Goal: Transaction & Acquisition: Download file/media

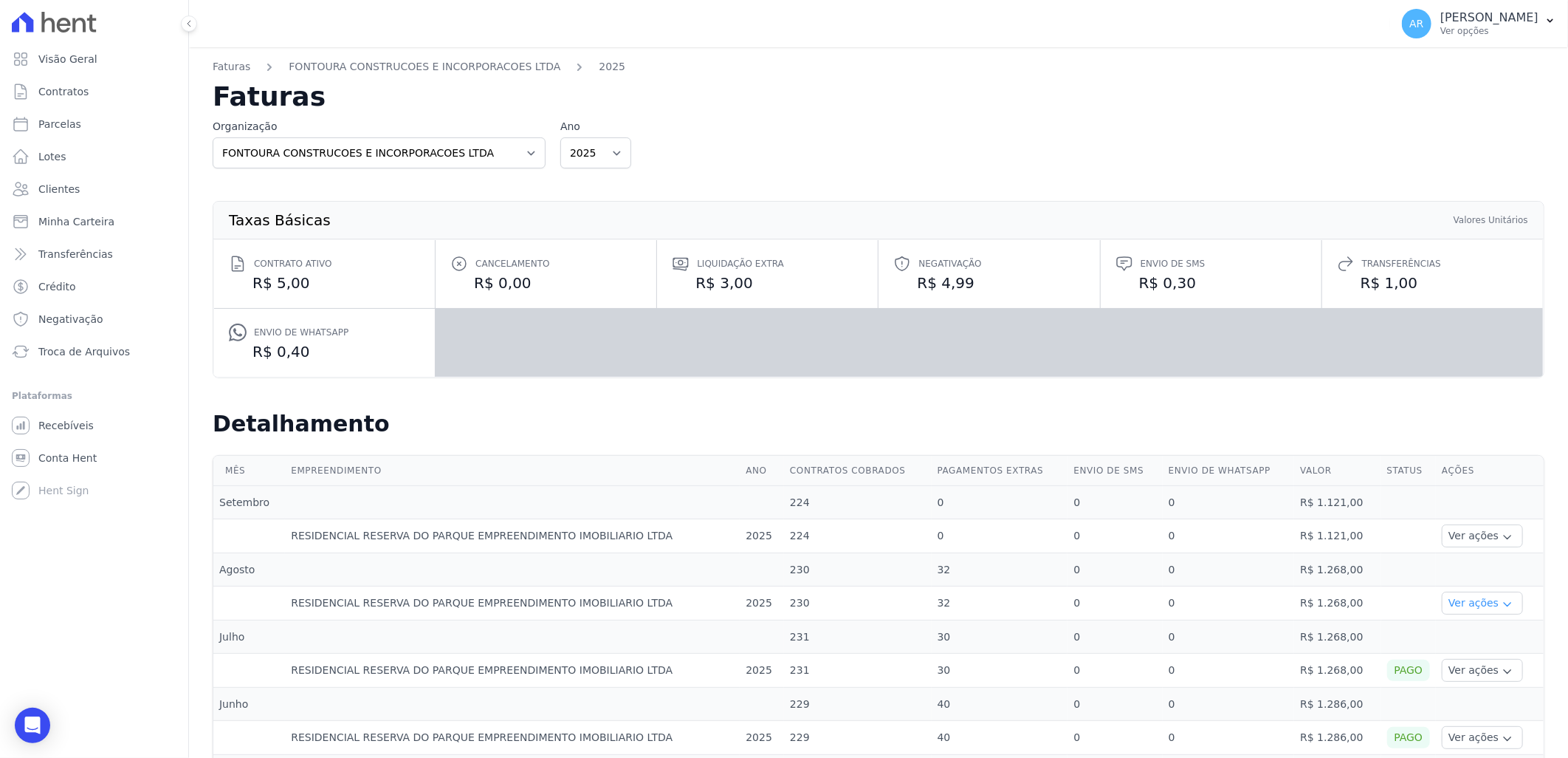
click at [1502, 602] on icon "button" at bounding box center [1508, 604] width 12 height 12
click at [902, 122] on div "Organização FONTOURA CONSTRUCOES E INCORPORACOES LTDA Ano 2025 2024" at bounding box center [878, 143] width 1332 height 50
drag, startPoint x: 1426, startPoint y: 595, endPoint x: 1460, endPoint y: 616, distance: 40.0
click at [1436, 600] on td "Ver ações Ver detalhes" at bounding box center [1489, 603] width 108 height 34
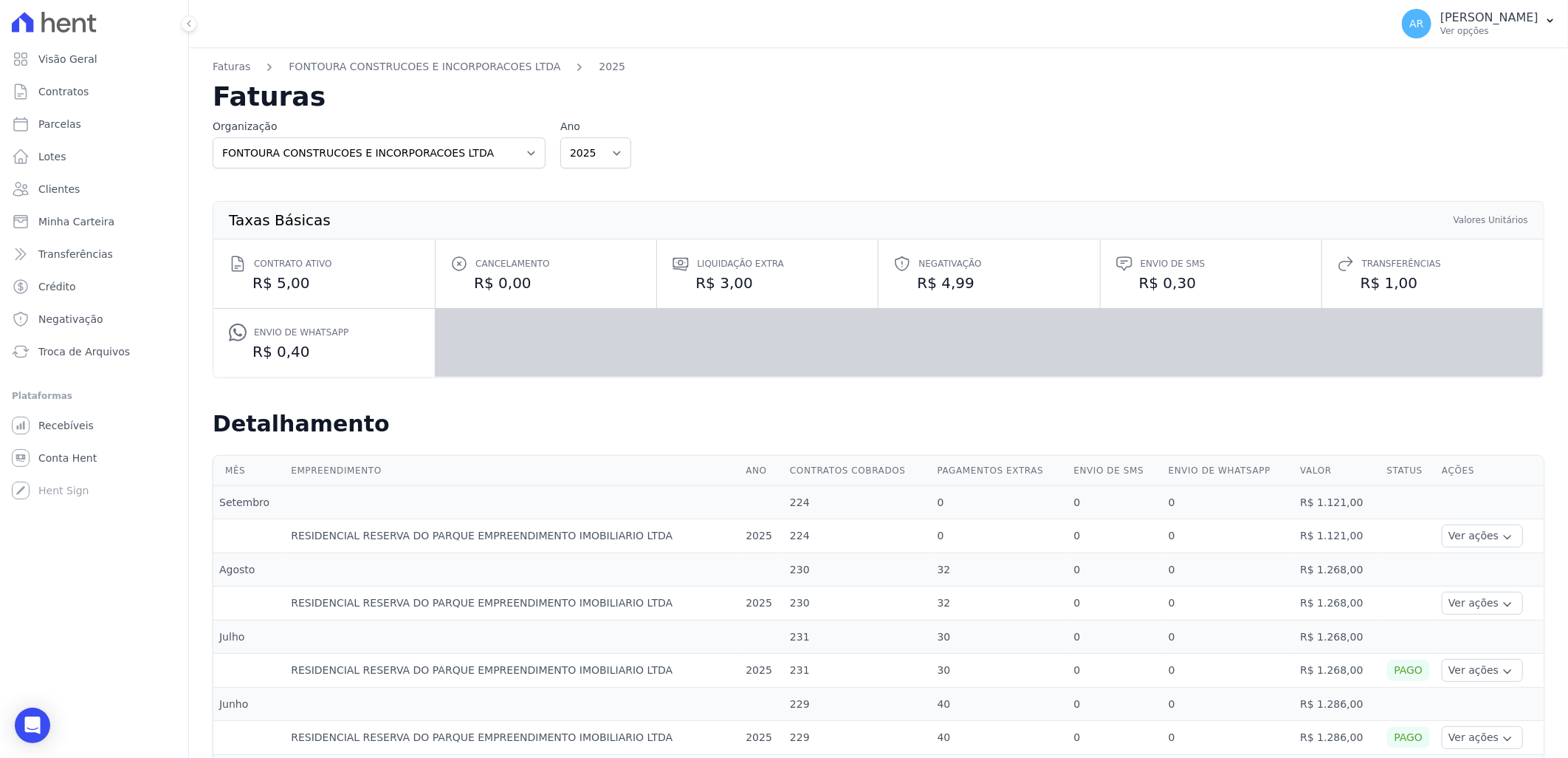
click at [1462, 616] on td "Ver ações Ver detalhes" at bounding box center [1489, 603] width 108 height 34
click at [1460, 604] on button "Ver ações" at bounding box center [1482, 603] width 81 height 23
click at [1449, 629] on link "Ver detalhes" at bounding box center [1481, 625] width 65 height 16
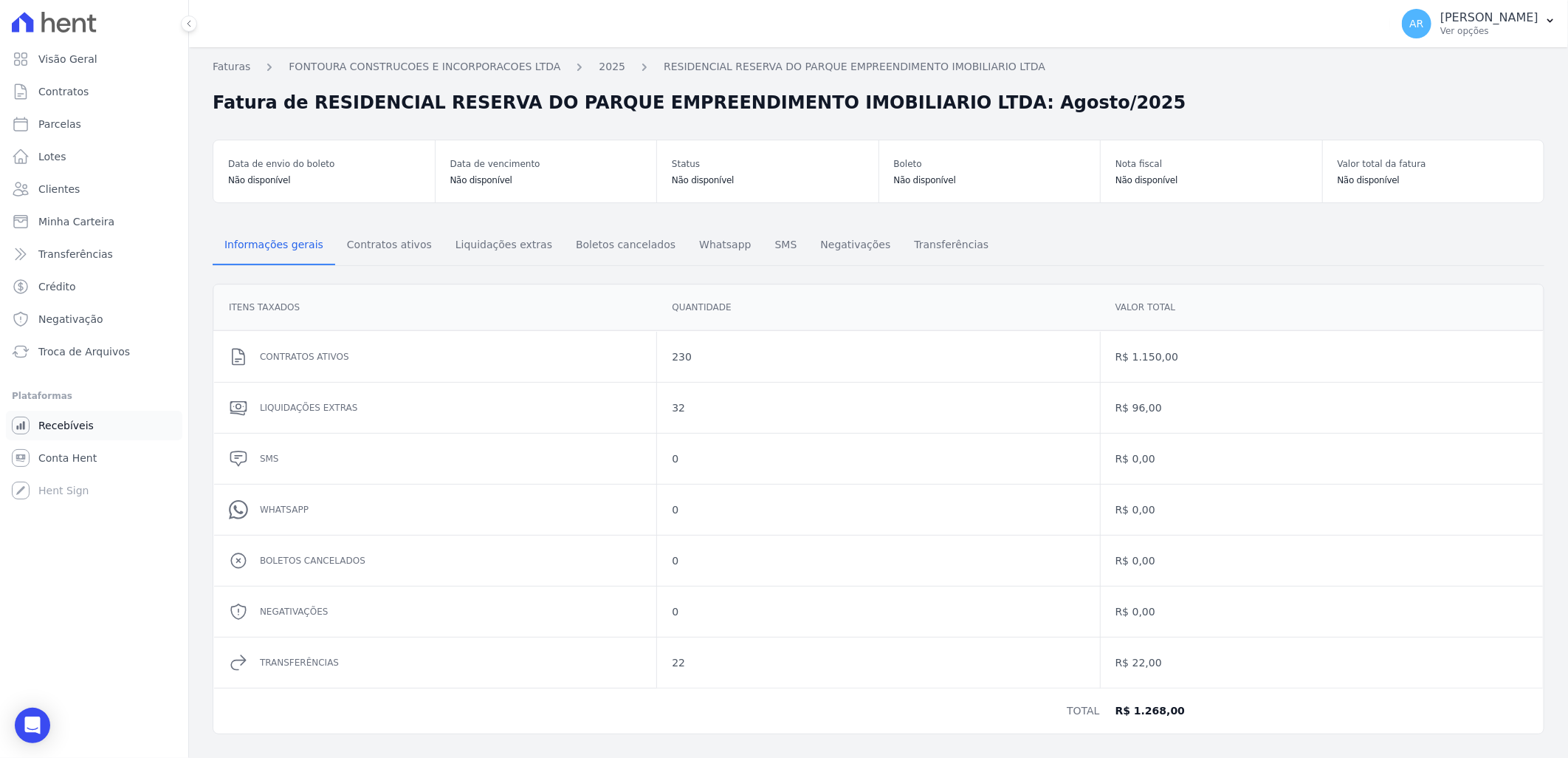
click at [73, 422] on span "Recebíveis" at bounding box center [66, 425] width 55 height 15
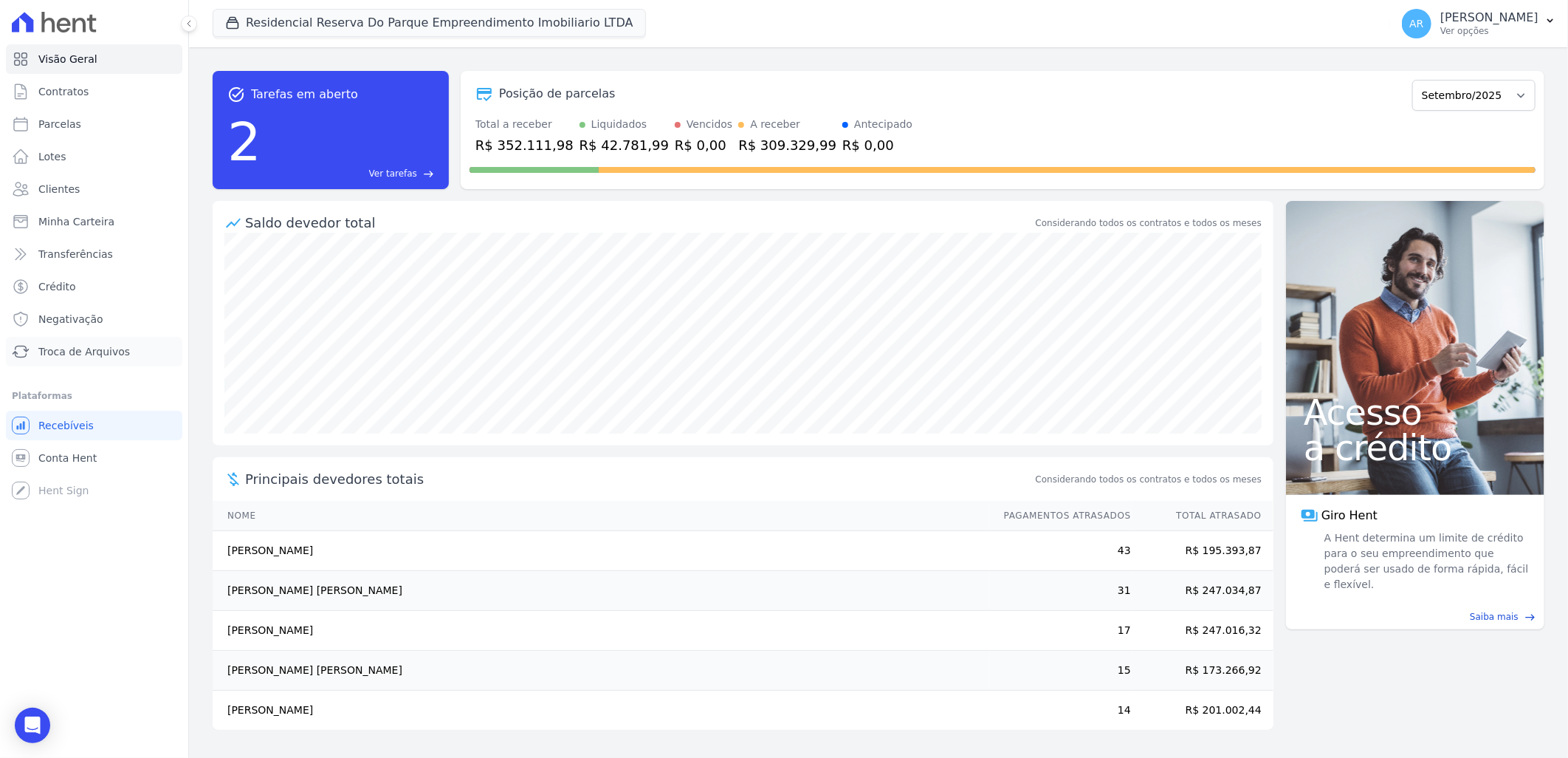
click at [112, 350] on span "Troca de Arquivos" at bounding box center [84, 351] width 92 height 15
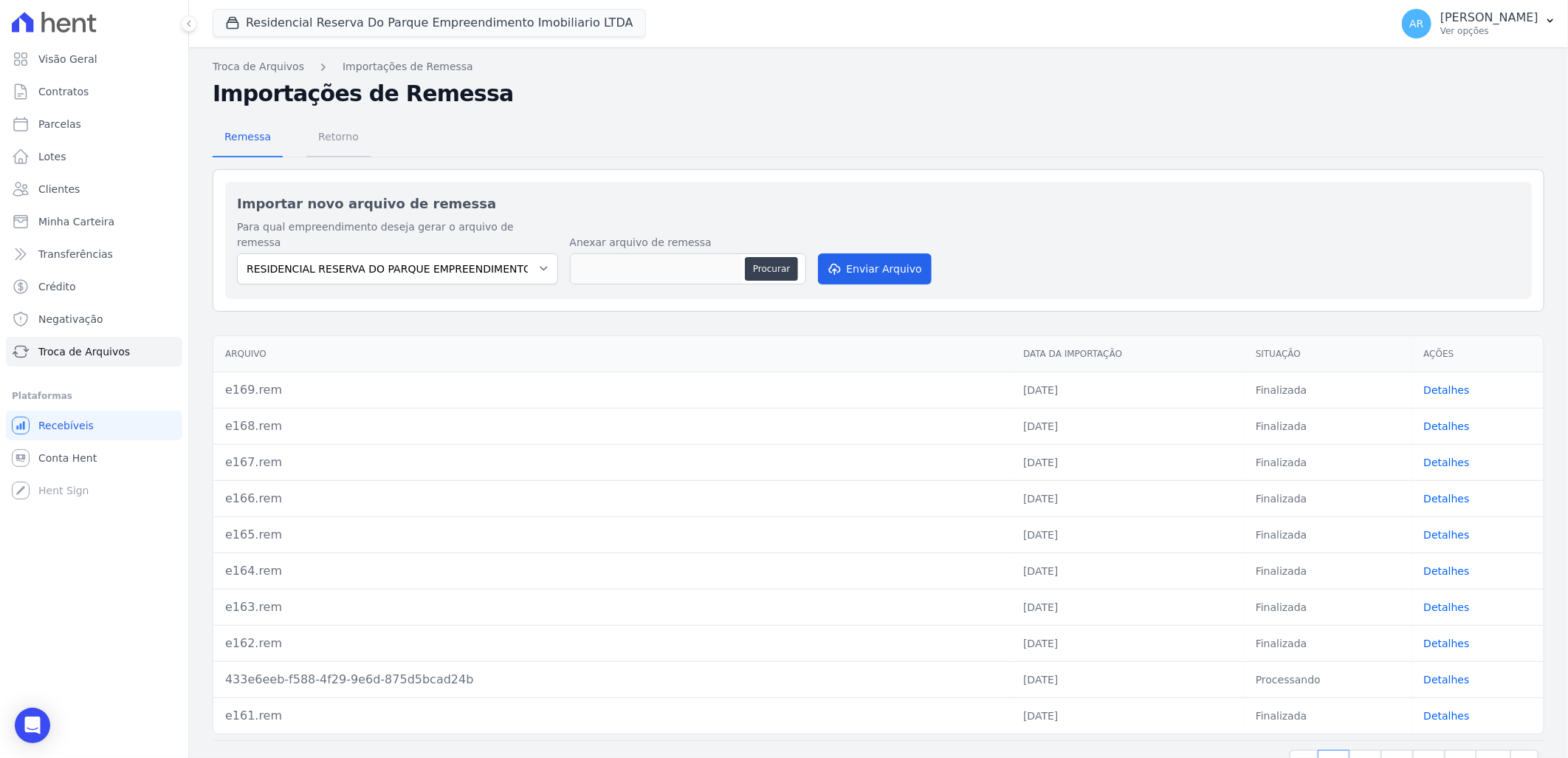
click at [330, 138] on span "Retorno" at bounding box center [338, 136] width 59 height 30
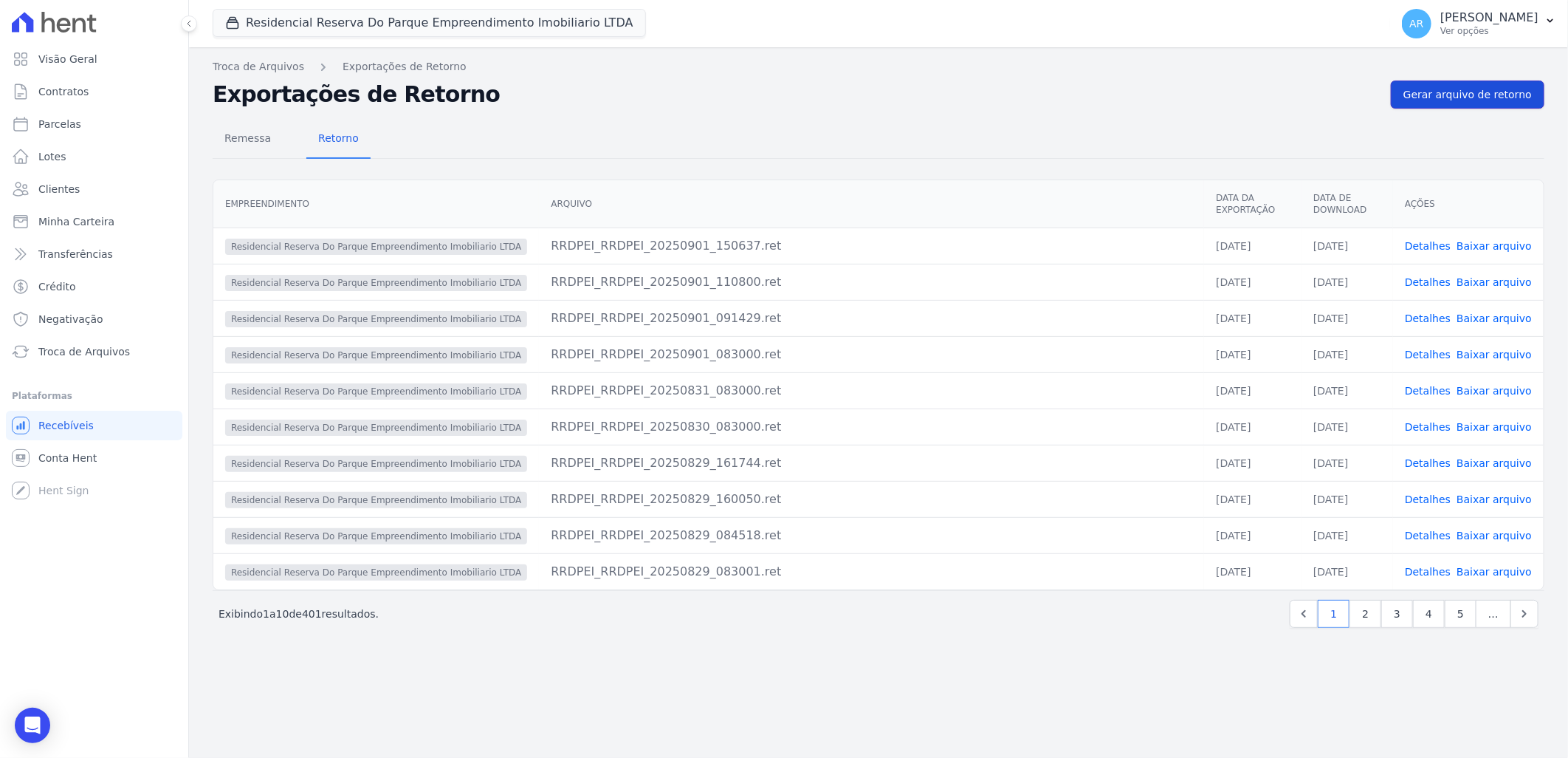
click at [1474, 100] on span "Gerar arquivo de retorno" at bounding box center [1467, 94] width 128 height 15
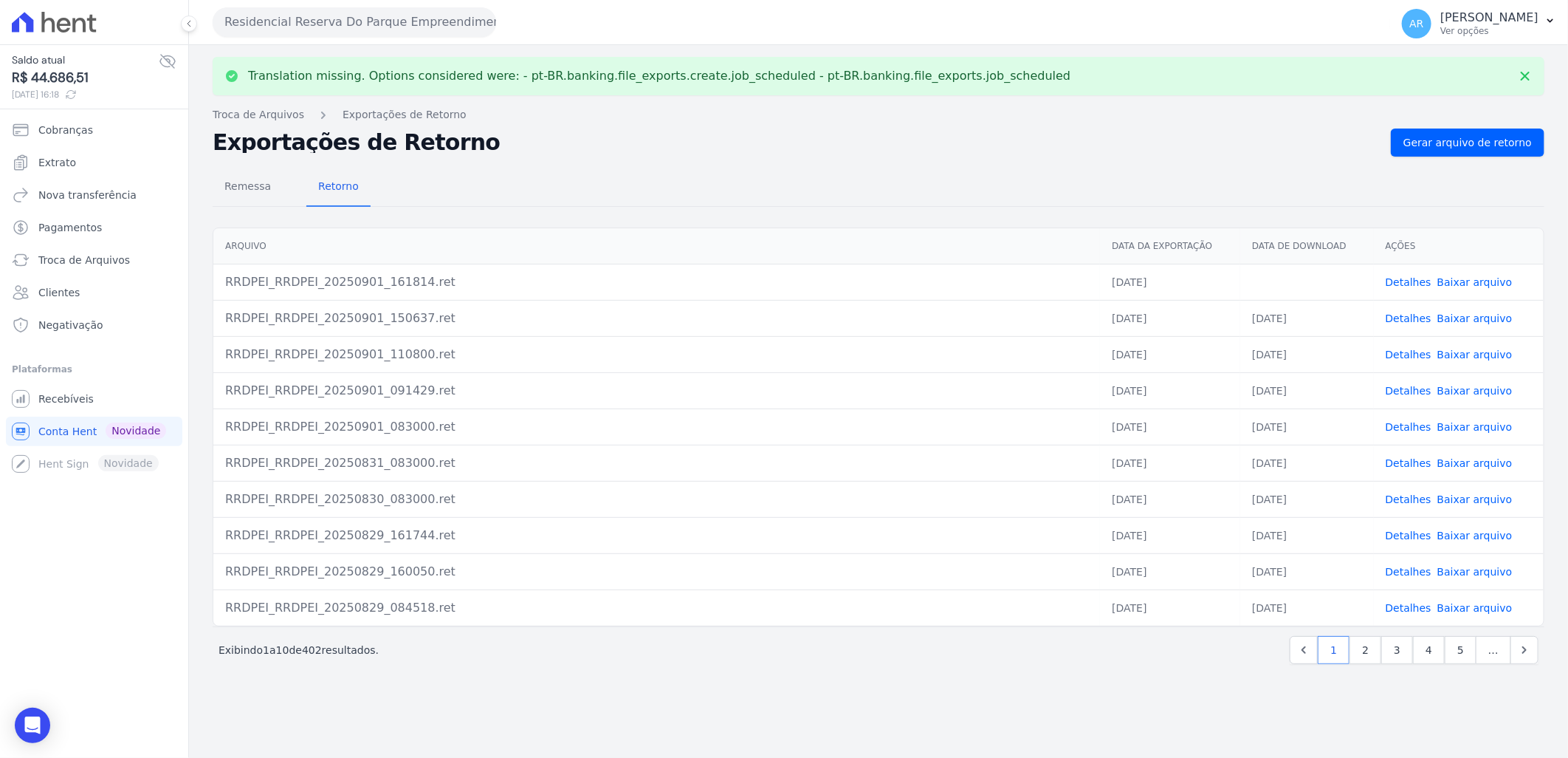
click at [1474, 286] on link "Baixar arquivo" at bounding box center [1475, 282] width 75 height 12
